Goal: Information Seeking & Learning: Check status

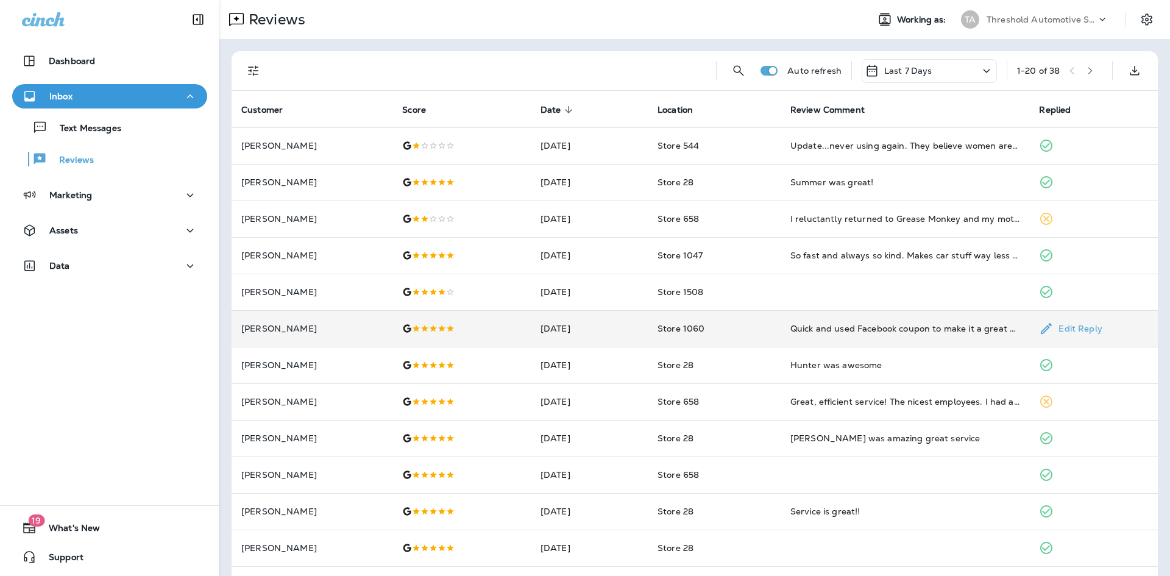
scroll to position [61, 0]
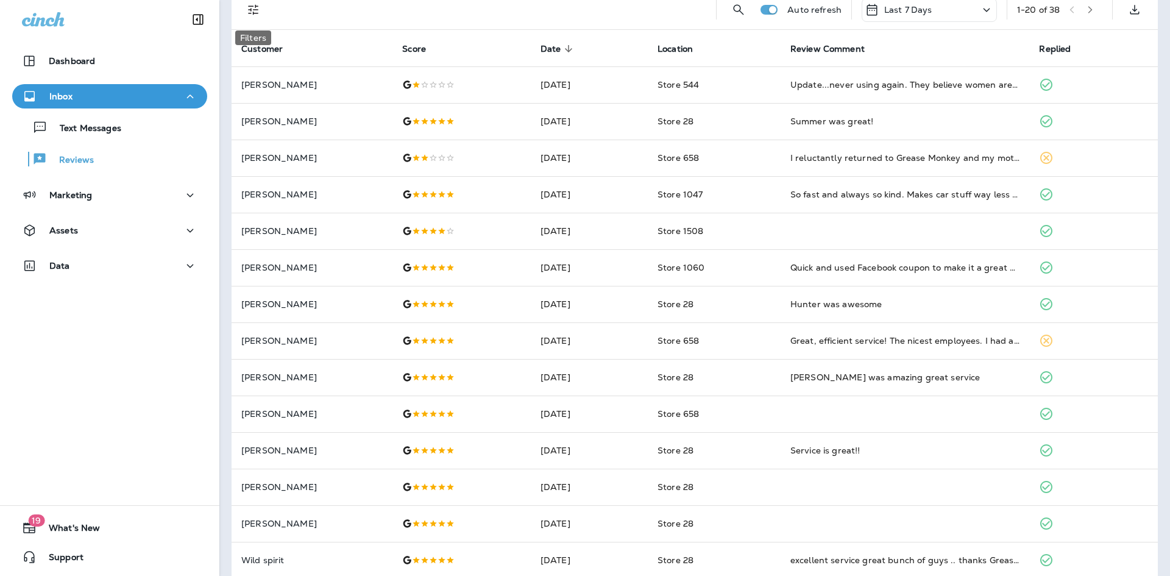
click at [258, 7] on icon "Filters" at bounding box center [253, 9] width 15 height 15
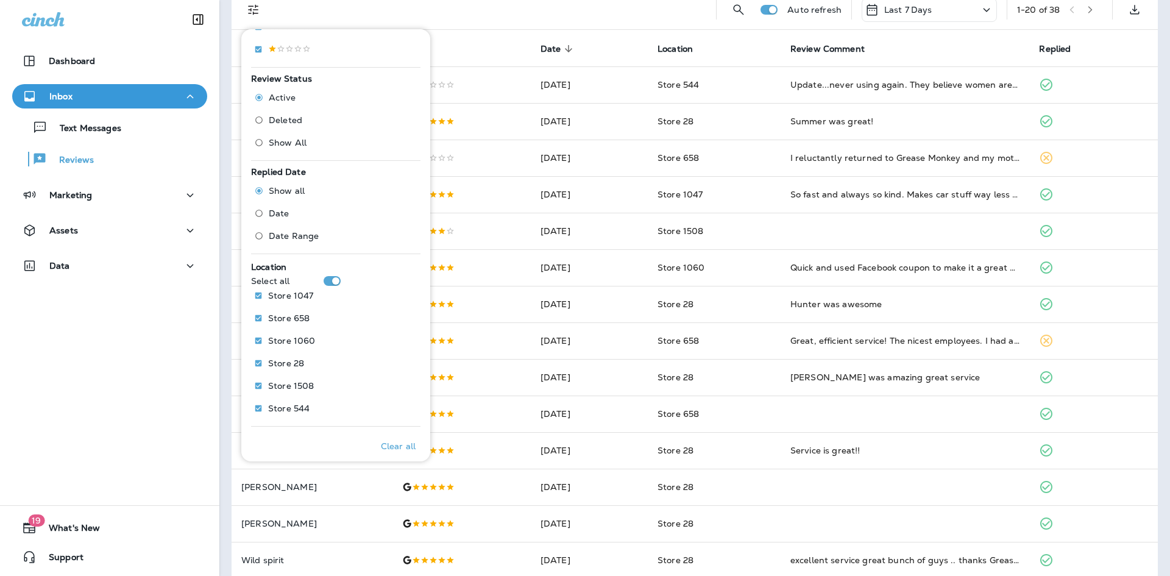
scroll to position [335, 0]
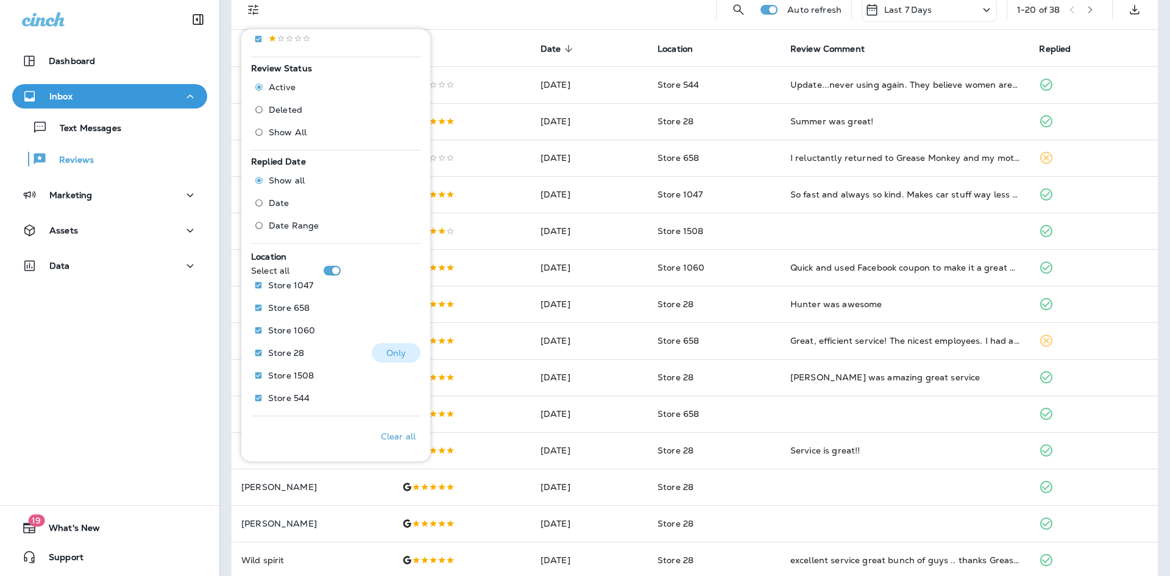
click at [397, 351] on p "Only" at bounding box center [396, 353] width 20 height 10
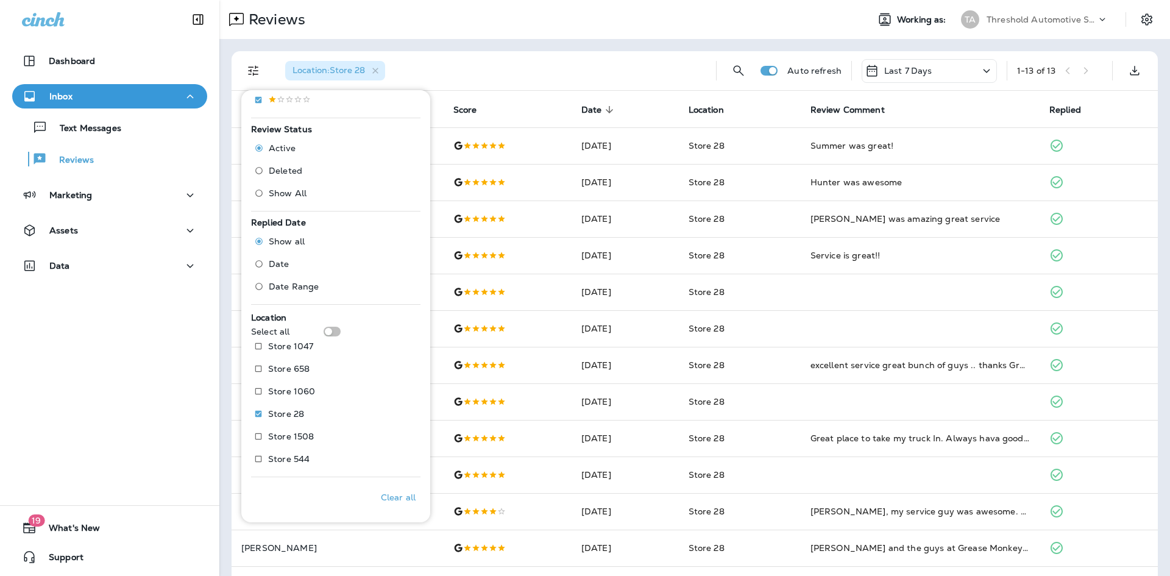
click at [563, 61] on div "Location : Store 28" at bounding box center [491, 70] width 431 height 39
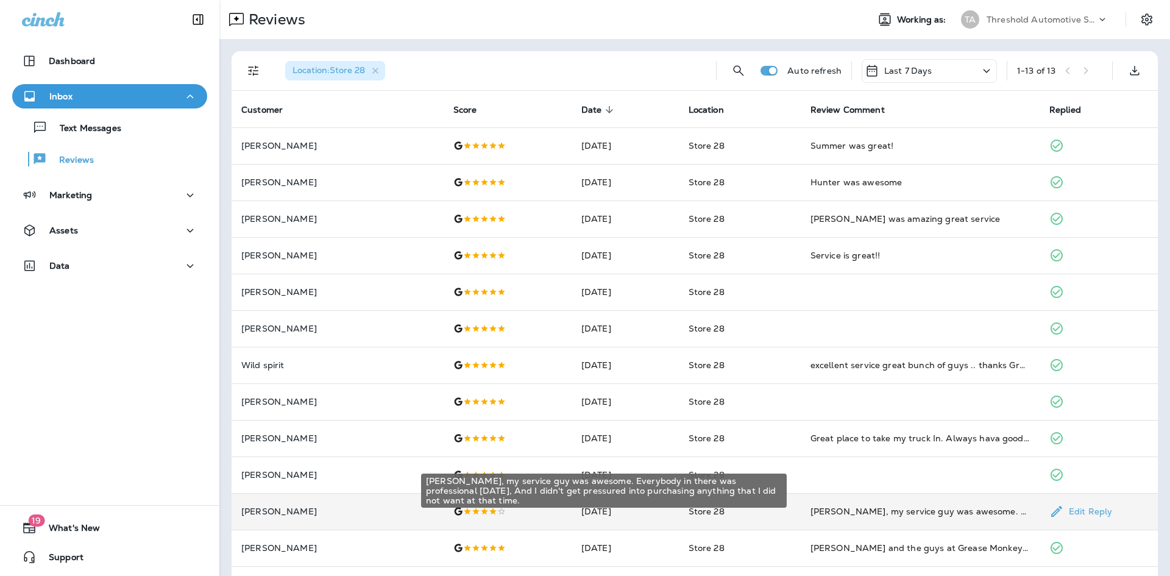
scroll to position [40, 0]
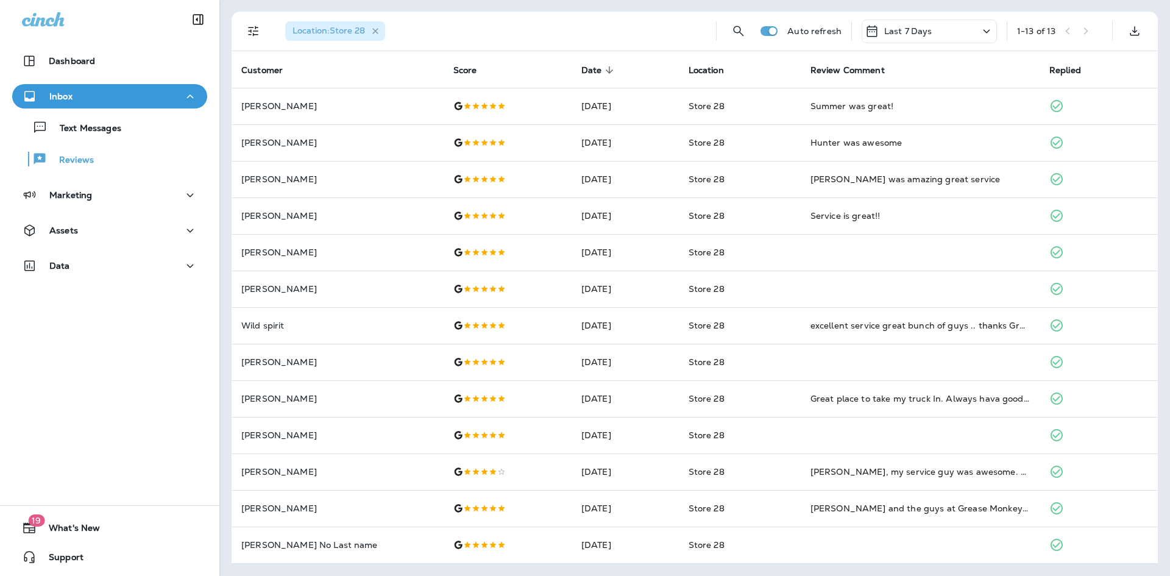
click at [378, 27] on icon "button" at bounding box center [376, 31] width 10 height 10
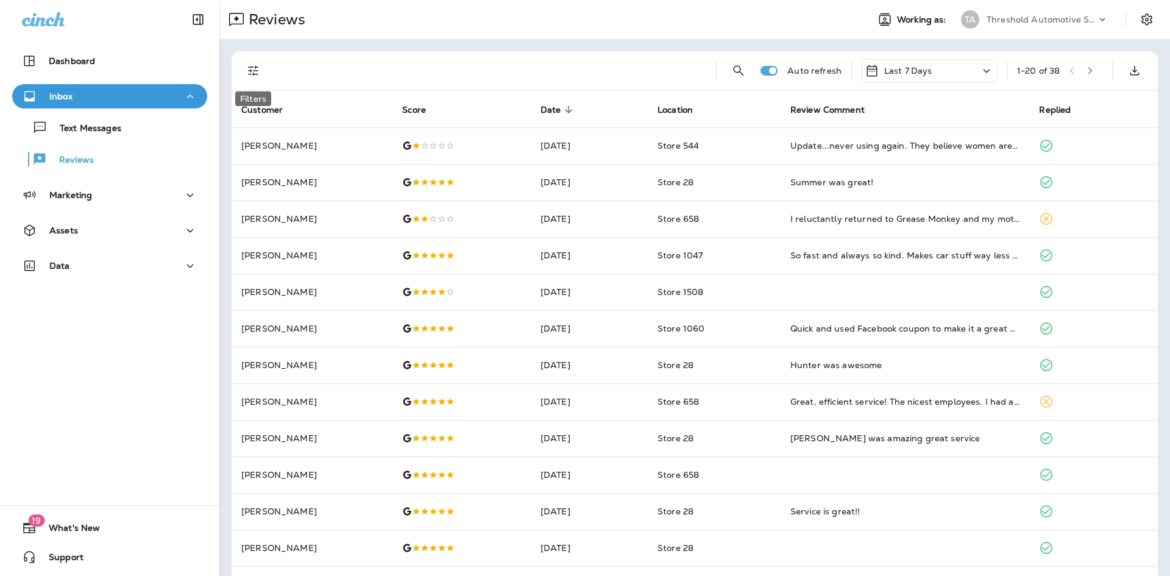
click at [252, 75] on icon "Filters" at bounding box center [253, 70] width 15 height 15
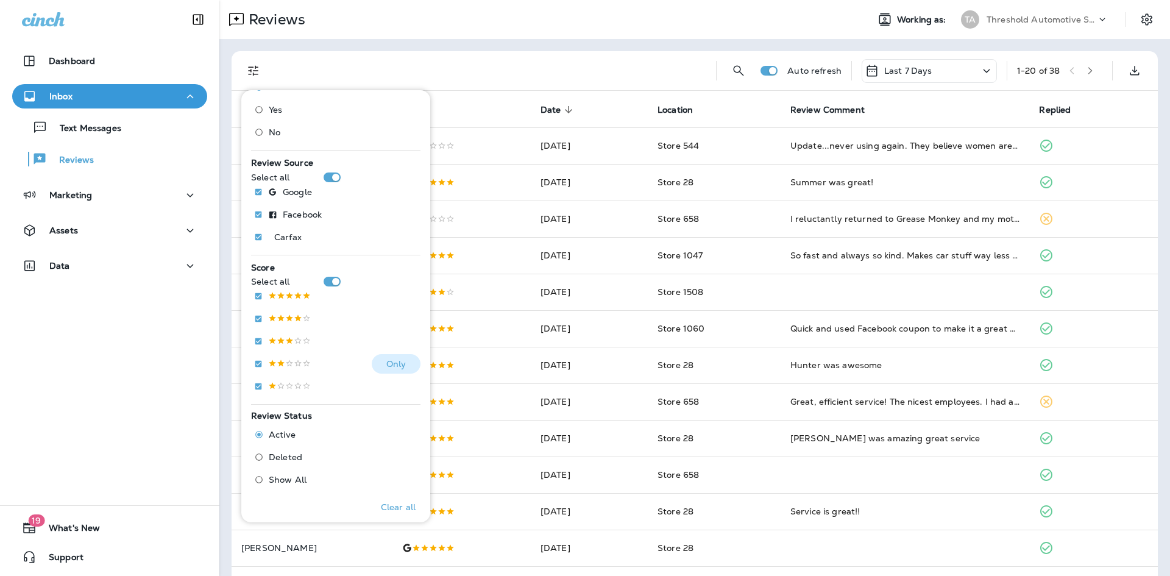
scroll to position [61, 0]
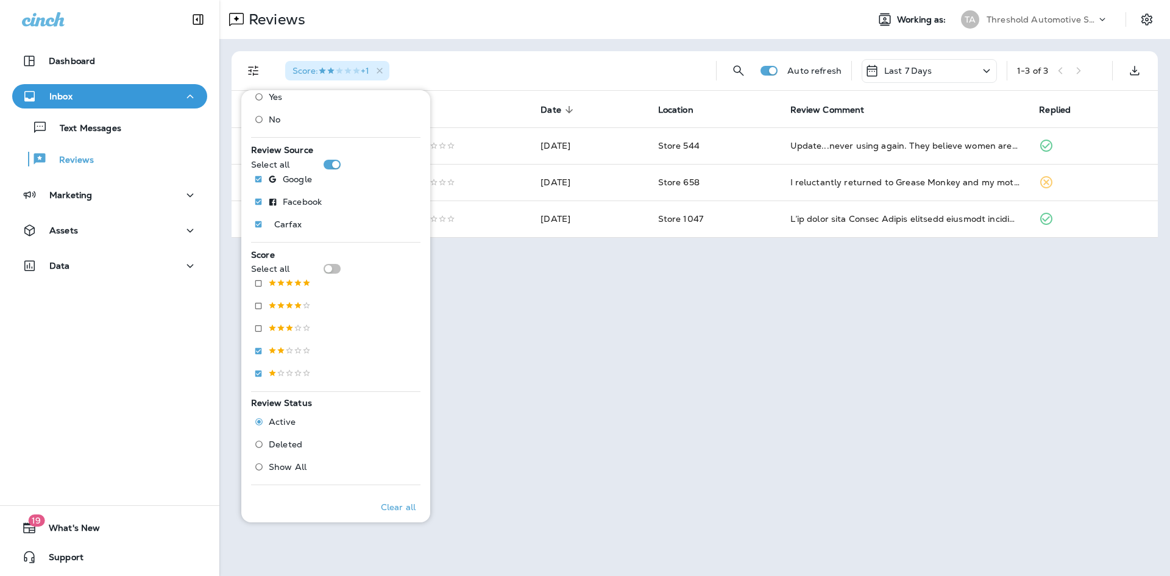
click at [182, 344] on div "Dashboard Inbox Text Messages Reviews Marketing Assets Data 19 What's New Suppo…" at bounding box center [109, 288] width 219 height 576
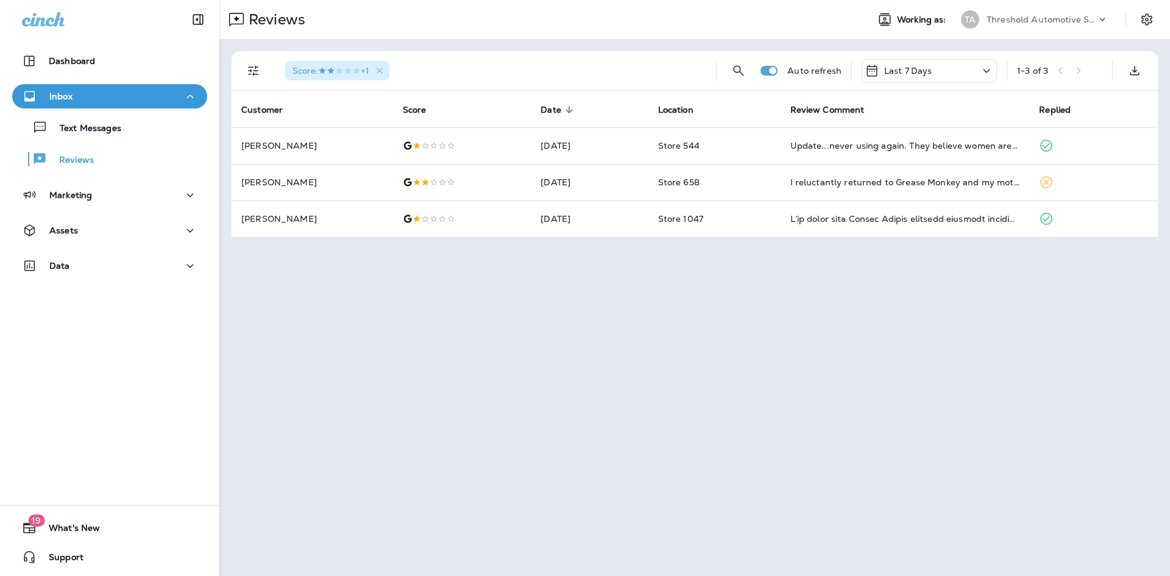
click at [892, 71] on p "Last 7 Days" at bounding box center [909, 71] width 48 height 10
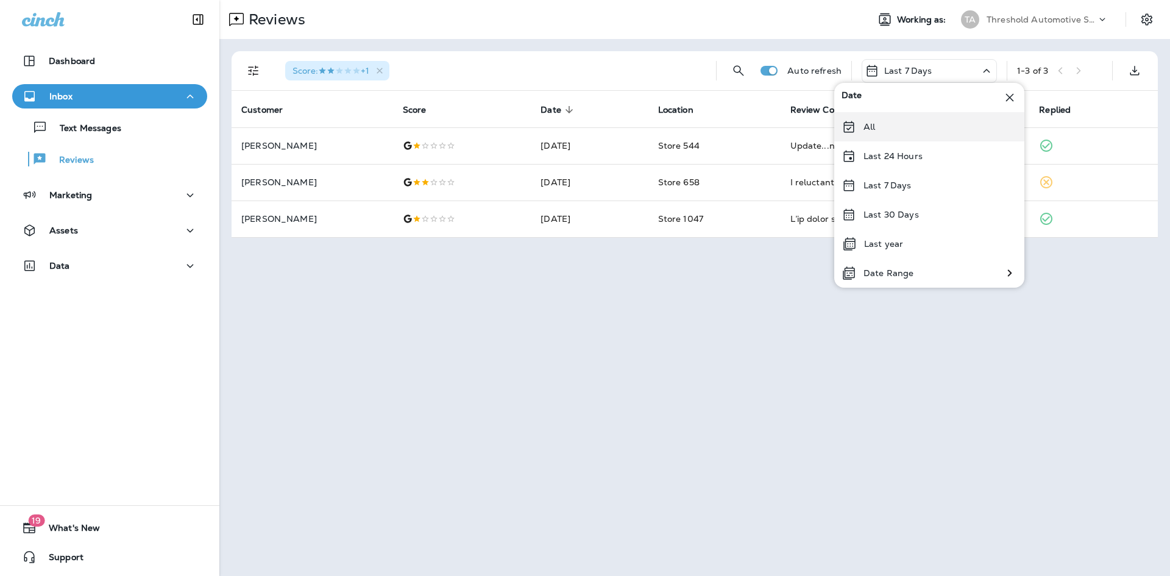
click at [871, 135] on div "All" at bounding box center [930, 126] width 190 height 29
